Goal: Task Accomplishment & Management: Use online tool/utility

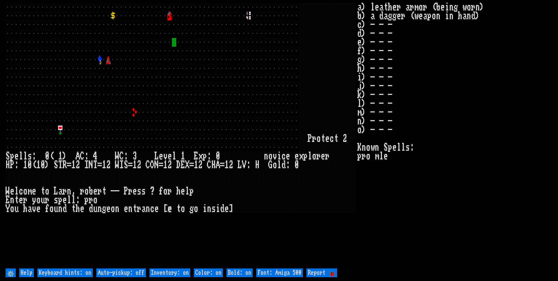
drag, startPoint x: 137, startPoint y: 271, endPoint x: 147, endPoint y: 273, distance: 10.6
click at [139, 271] on off "Auto-pickup: off" at bounding box center [121, 272] width 50 height 9
type off "Auto-pickup: on"
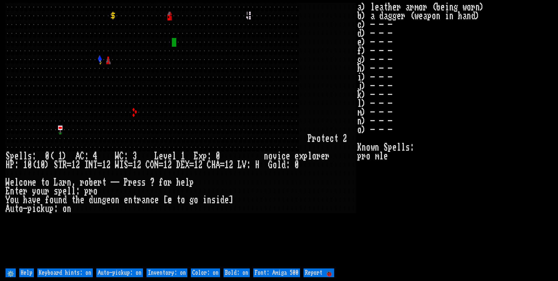
click at [161, 276] on on "Inventory: on" at bounding box center [167, 272] width 41 height 9
type on "Inventory: off"
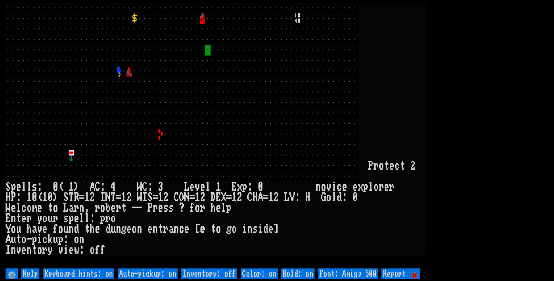
click at [371, 272] on 500 "Font: Amiga 500" at bounding box center [348, 273] width 60 height 11
type 500 "Font: Amiga 1200"
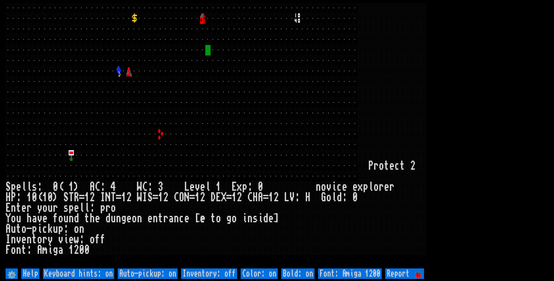
click at [507, 183] on larn at bounding box center [277, 135] width 543 height 264
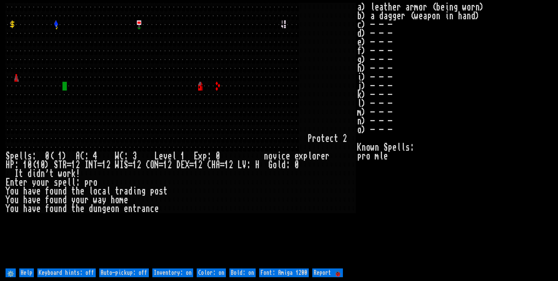
click at [118, 273] on off "Auto-pickup: off" at bounding box center [124, 272] width 50 height 9
type off "Auto-pickup: on"
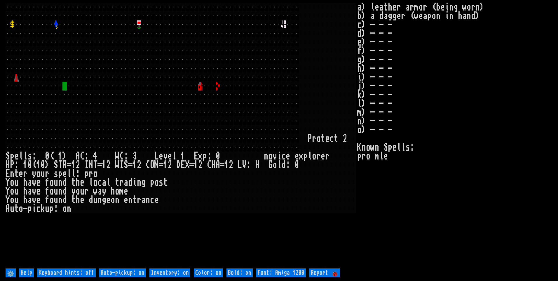
click at [164, 271] on on "Inventory: on" at bounding box center [170, 272] width 41 height 9
type on "Inventory: off"
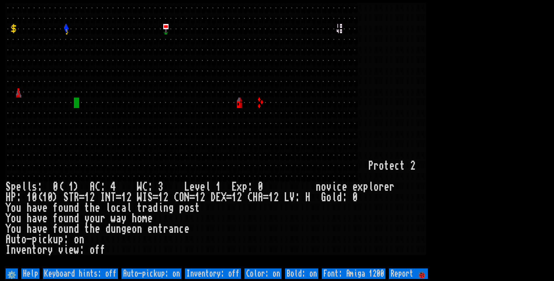
click at [531, 145] on larn at bounding box center [277, 135] width 543 height 264
